Goal: Information Seeking & Learning: Learn about a topic

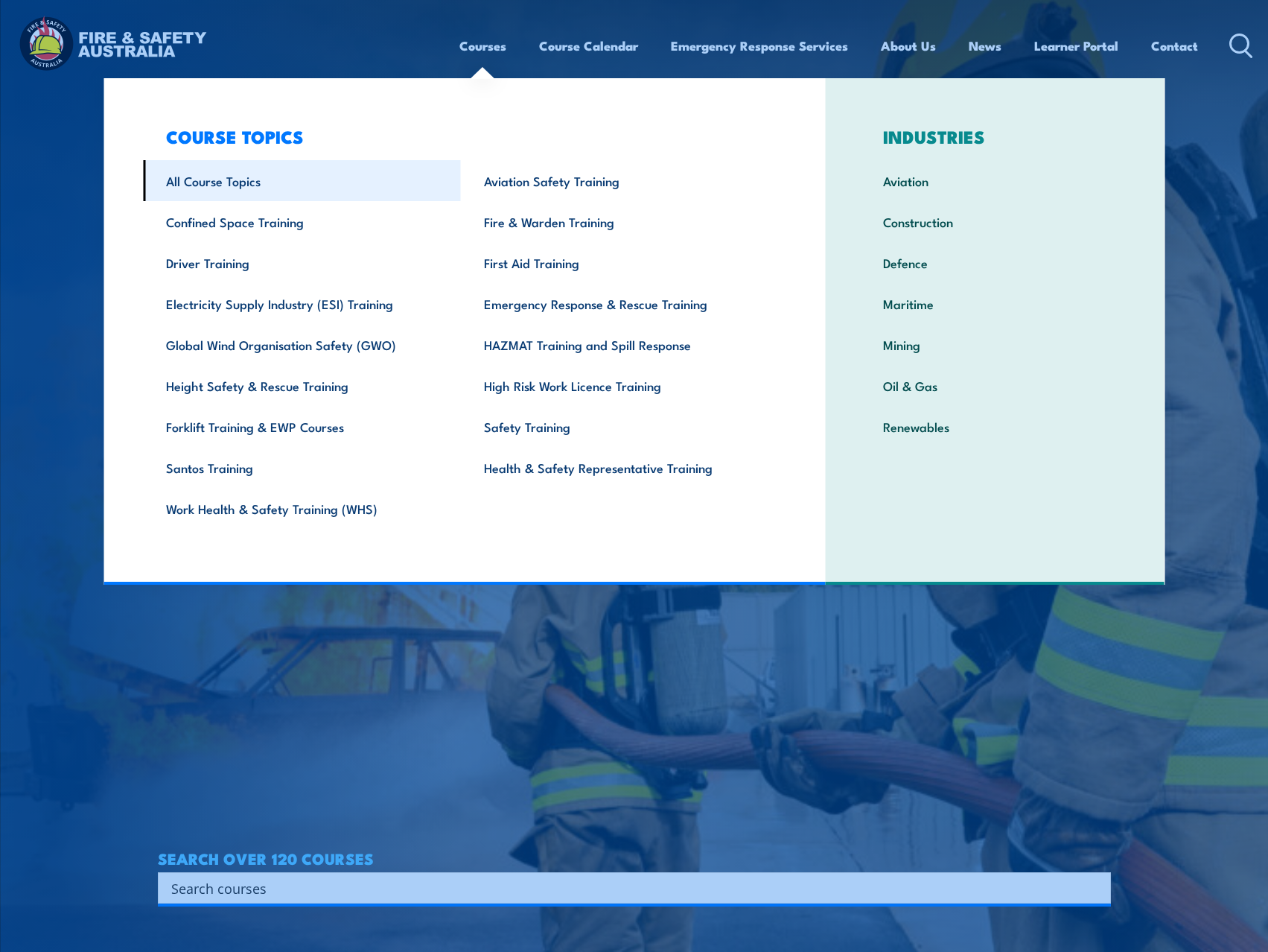
click at [226, 176] on link "All Course Topics" at bounding box center [302, 181] width 318 height 41
click at [226, 182] on link "All Course Topics" at bounding box center [302, 181] width 318 height 41
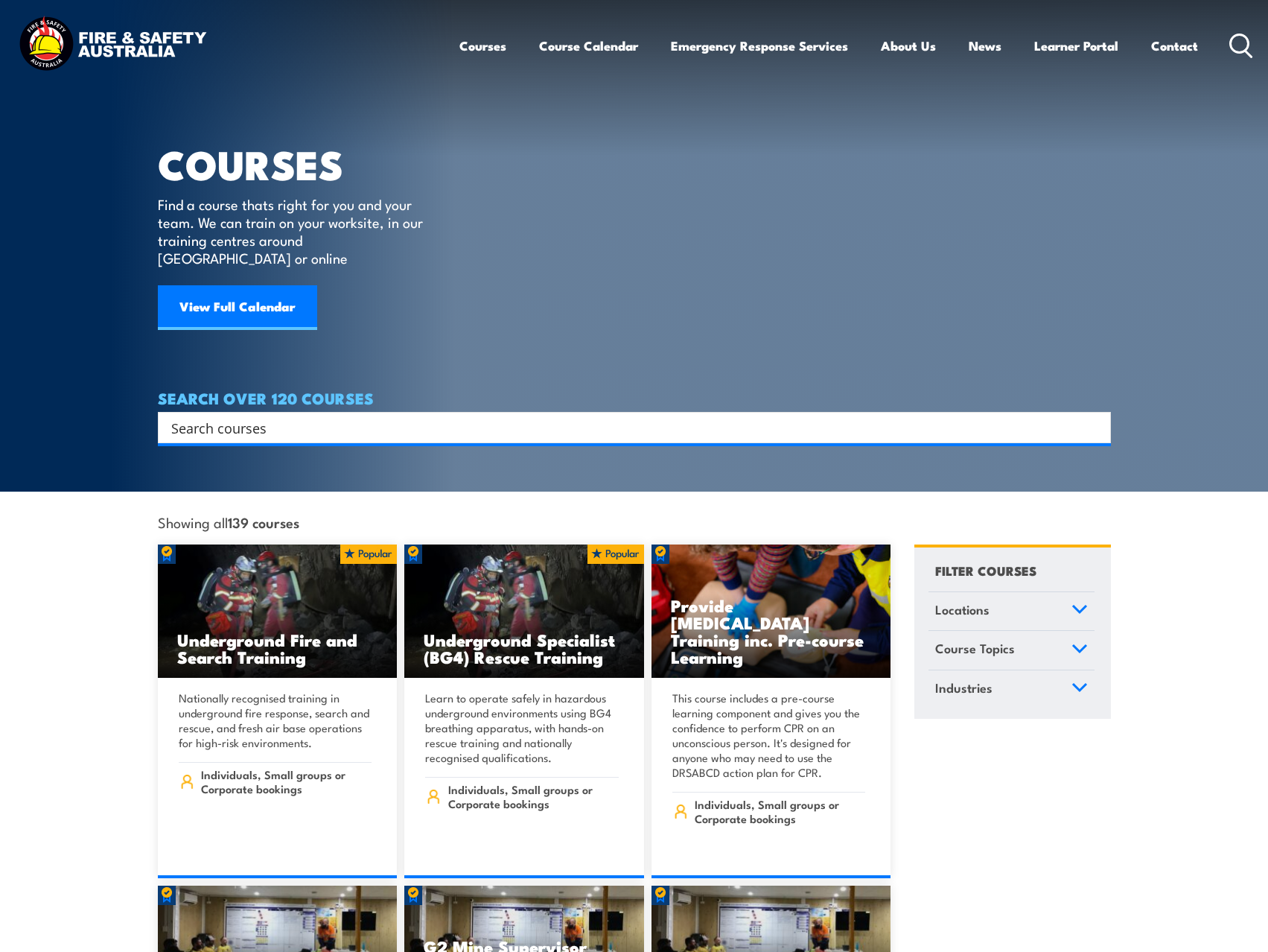
click at [291, 416] on input "Search input" at bounding box center [624, 427] width 907 height 22
type input "fire extinguisher"
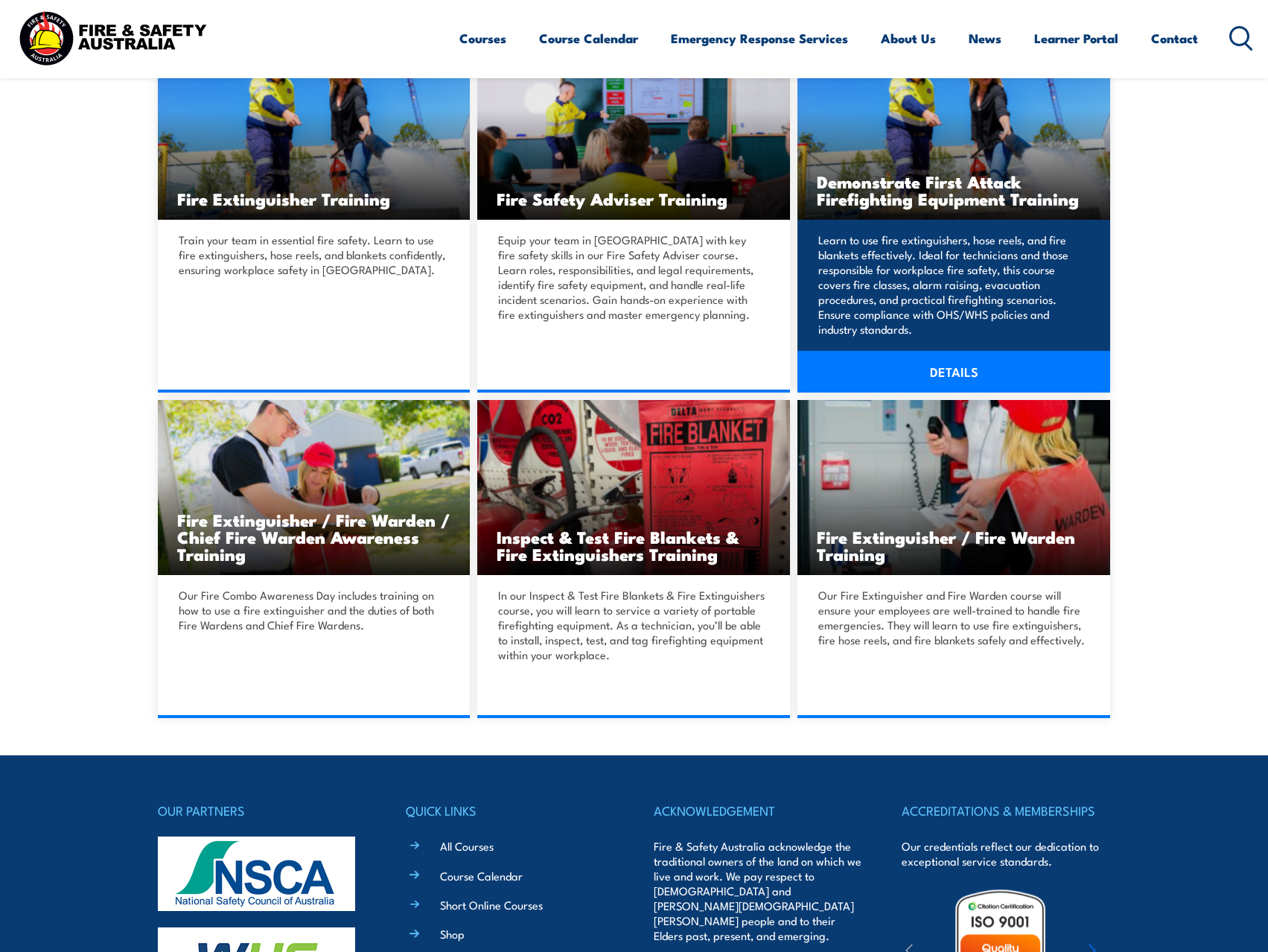
scroll to position [447, 0]
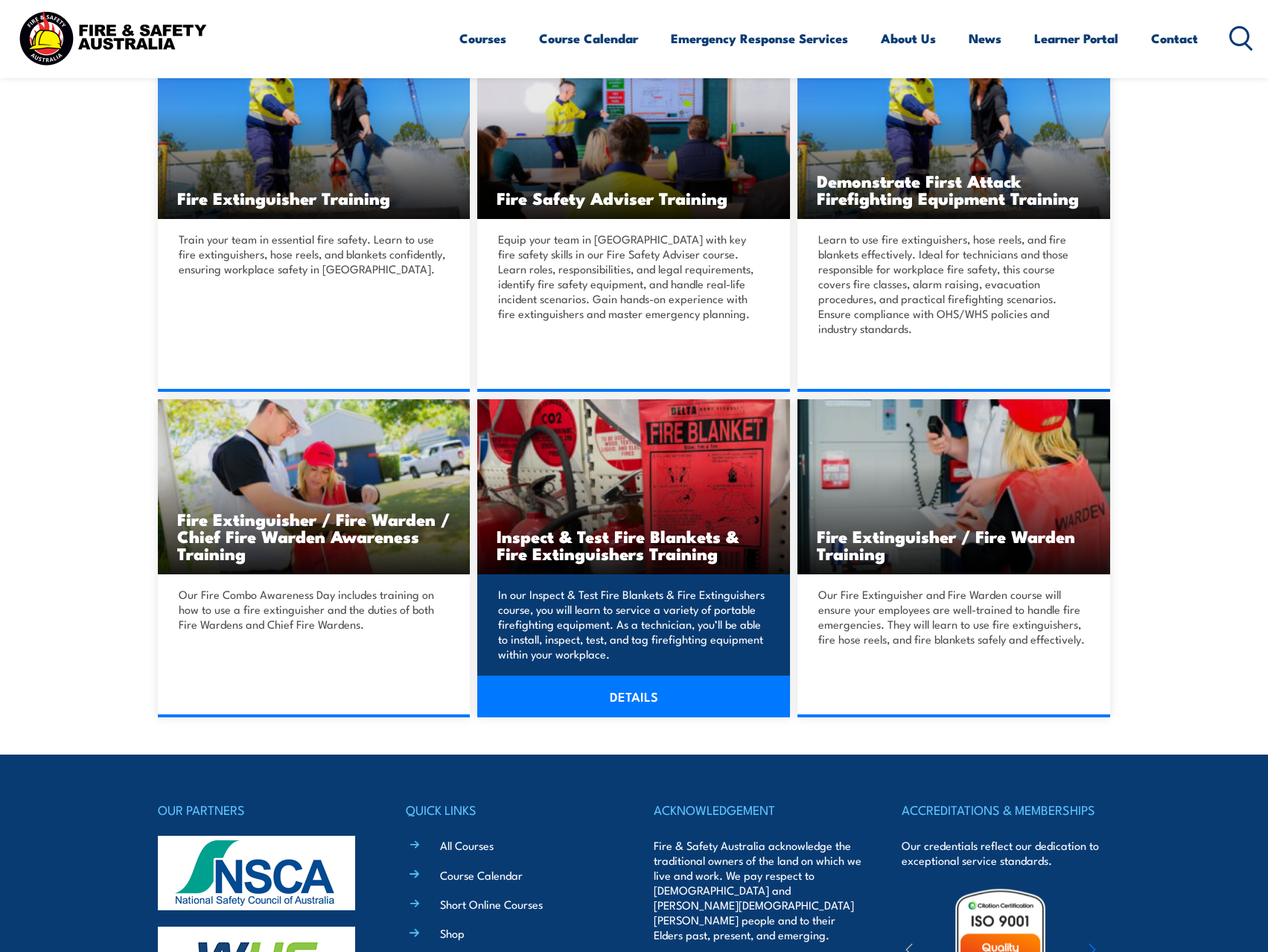
click at [645, 700] on link "DETAILS" at bounding box center [633, 696] width 312 height 42
